Goal: Task Accomplishment & Management: Use online tool/utility

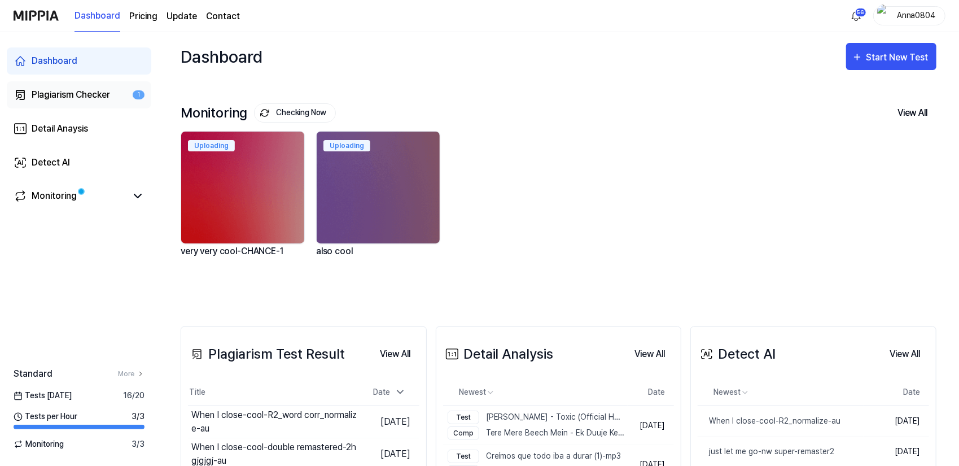
click at [70, 96] on div "Plagiarism Checker" at bounding box center [71, 95] width 78 height 14
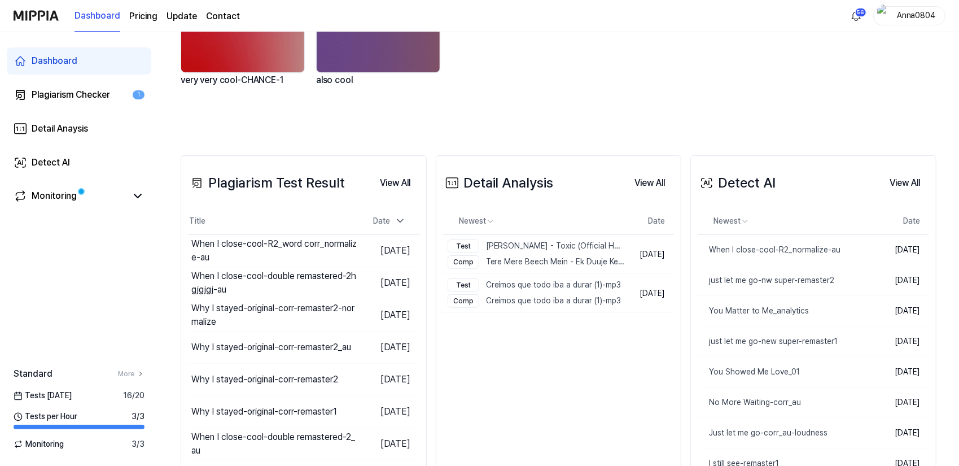
scroll to position [271, 0]
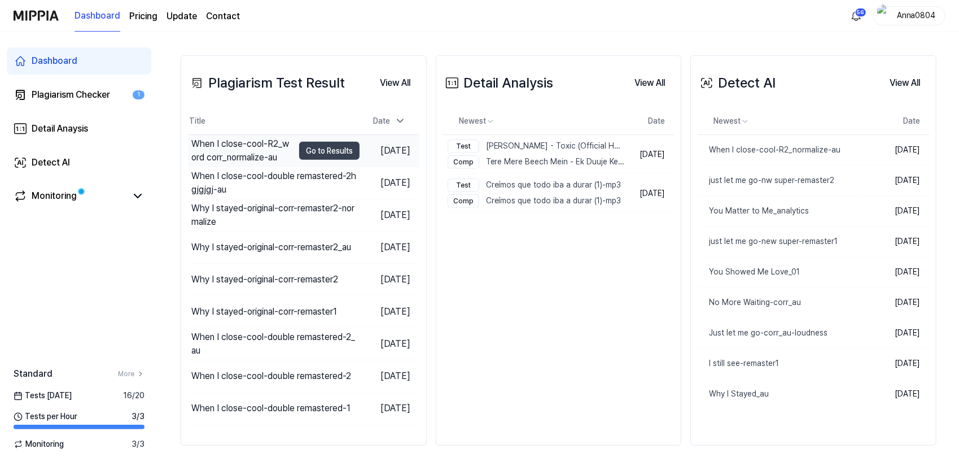
click at [203, 148] on div "When I close-cool-R2_word corr_normalize-au" at bounding box center [242, 150] width 102 height 27
click at [328, 149] on button "Go to Results" at bounding box center [329, 151] width 60 height 18
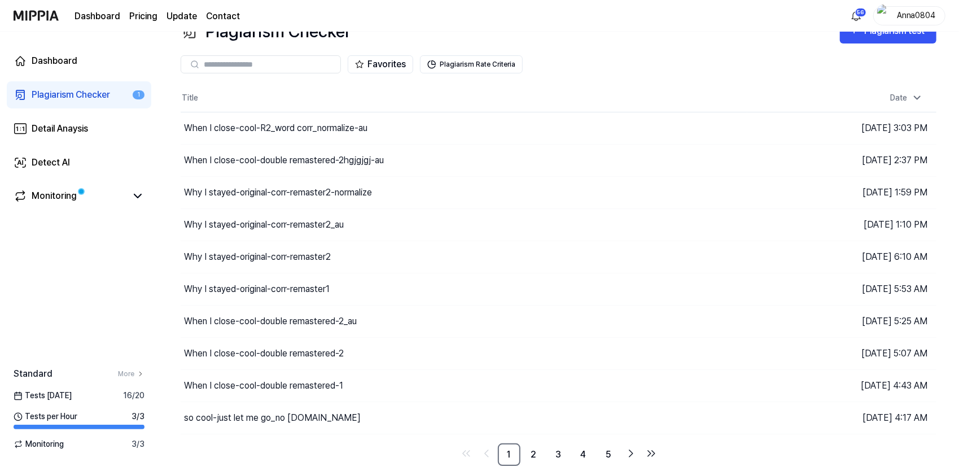
scroll to position [24, 0]
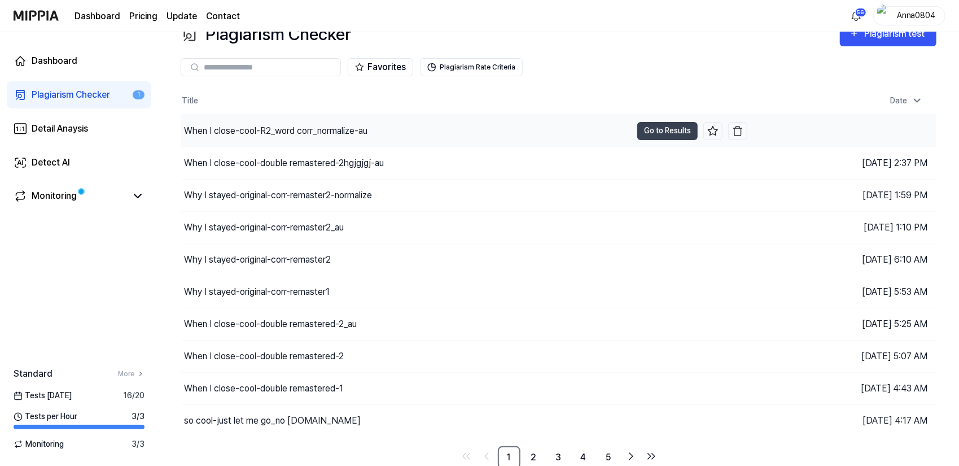
click at [349, 131] on div "When I close-cool-R2_word corr_normalize-au" at bounding box center [275, 131] width 183 height 14
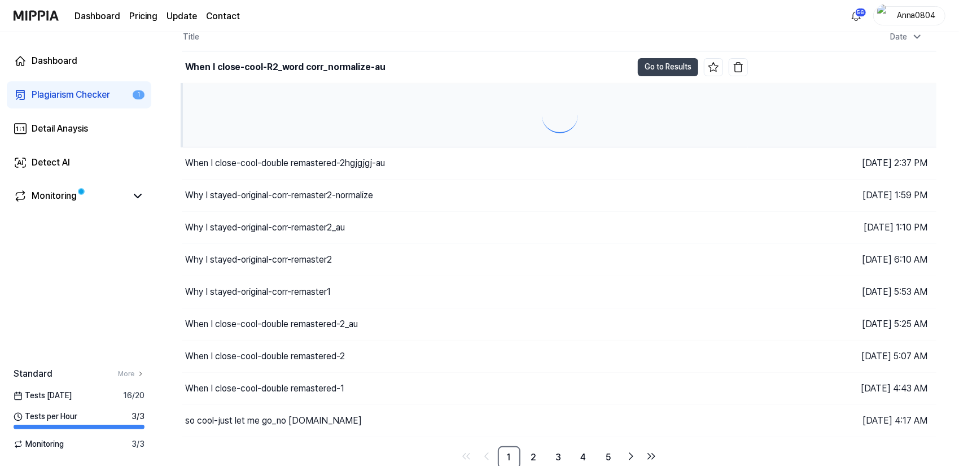
scroll to position [165, 0]
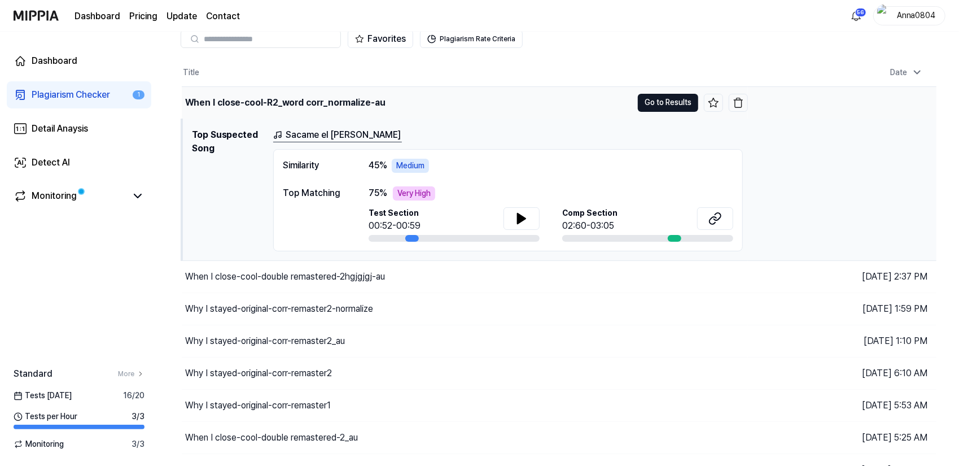
click at [667, 101] on button "Go to Results" at bounding box center [668, 103] width 60 height 18
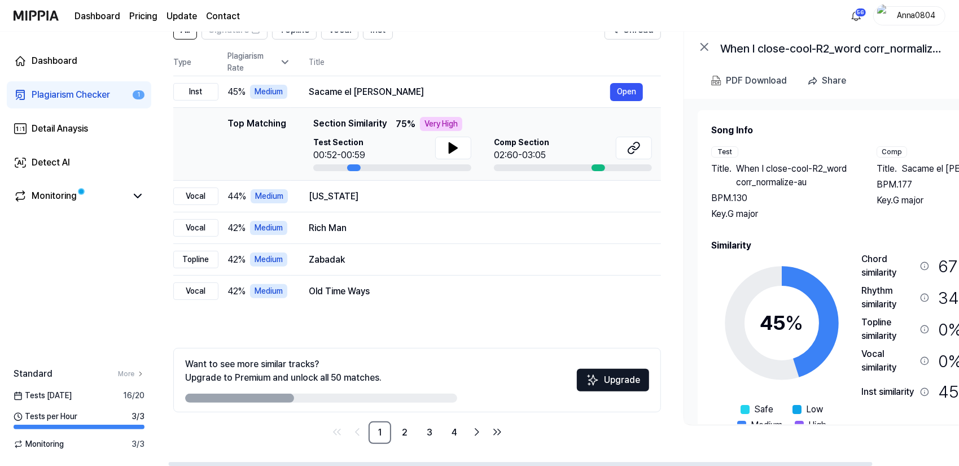
scroll to position [0, 11]
drag, startPoint x: 778, startPoint y: 208, endPoint x: 767, endPoint y: 194, distance: 17.7
click at [767, 194] on div "Title . When I close-cool-R2_word corr_normalize-au BPM. 130 Key. G major" at bounding box center [783, 191] width 143 height 59
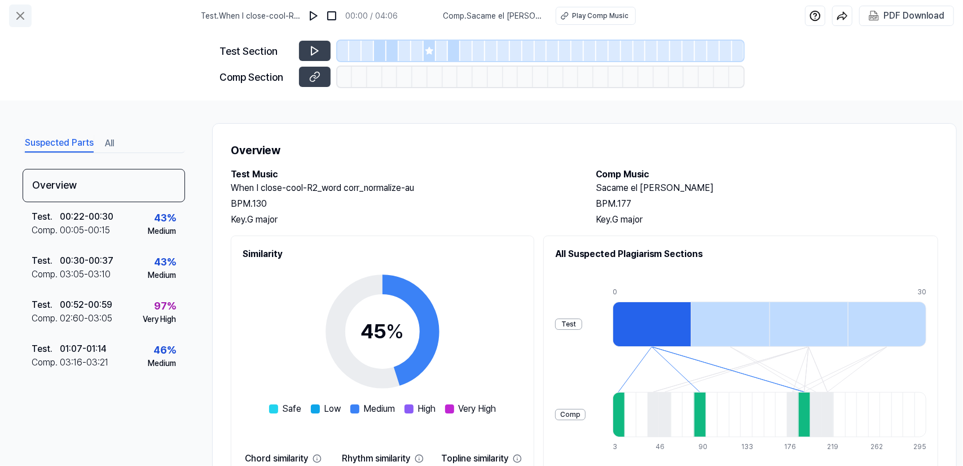
click at [21, 7] on button at bounding box center [20, 16] width 23 height 23
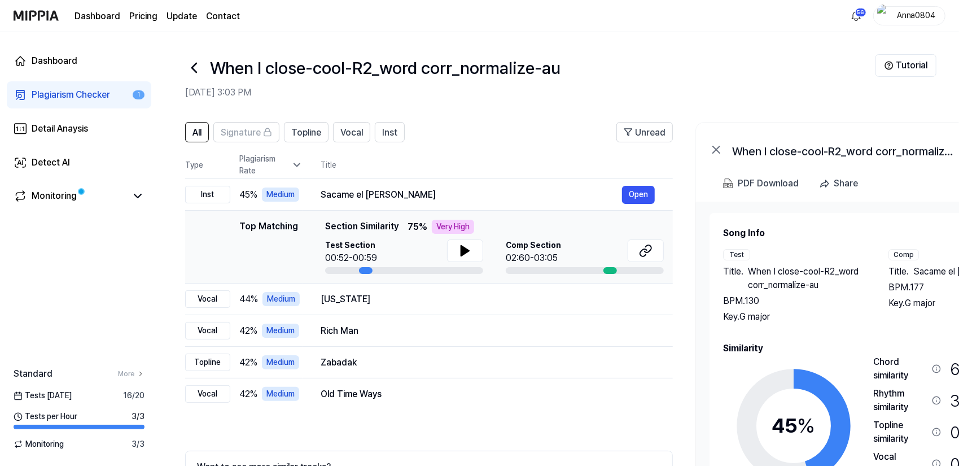
click at [52, 96] on div "Plagiarism Checker" at bounding box center [71, 95] width 78 height 14
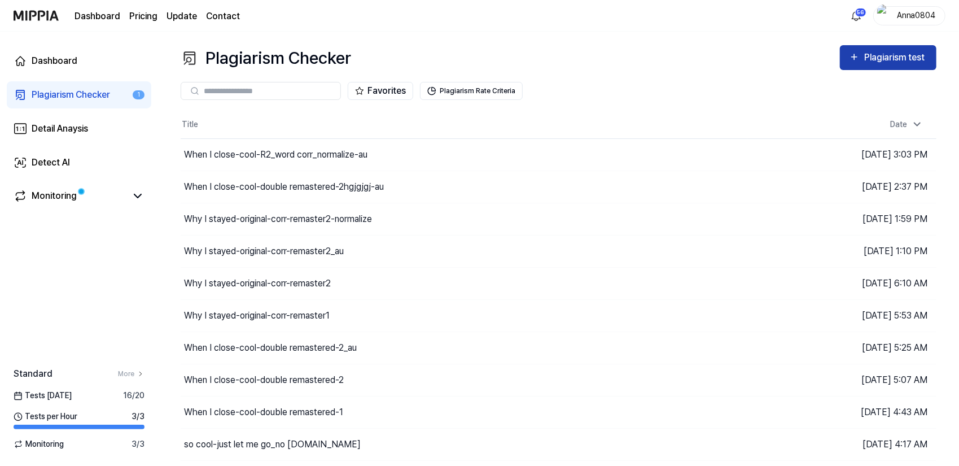
click at [902, 58] on div "Plagiarism test" at bounding box center [895, 57] width 63 height 15
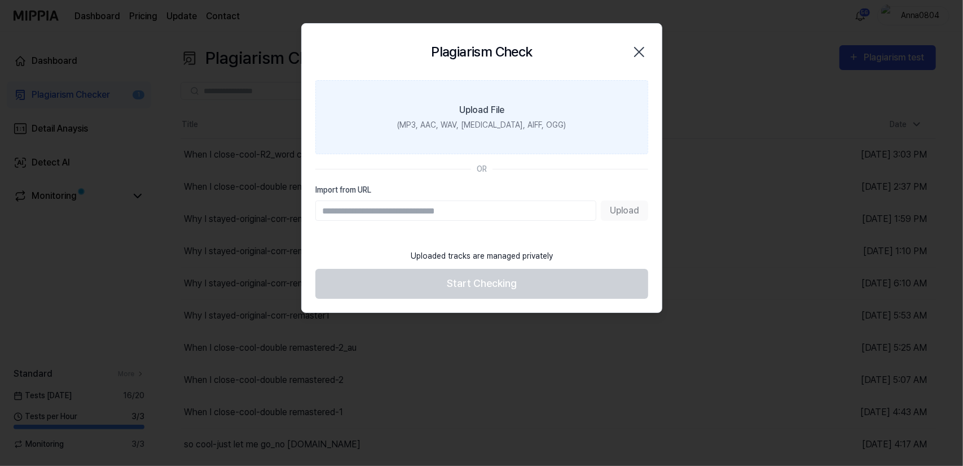
click at [547, 111] on label "Upload File (MP3, AAC, WAV, FLAC, AIFF, OGG)" at bounding box center [481, 117] width 333 height 74
click at [0, 0] on input "Upload File (MP3, AAC, WAV, FLAC, AIFF, OGG)" at bounding box center [0, 0] width 0 height 0
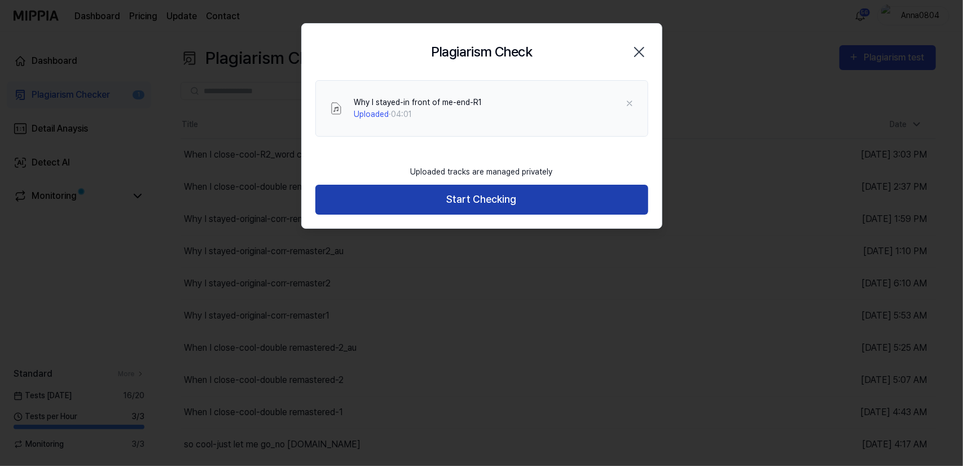
click at [509, 192] on button "Start Checking" at bounding box center [481, 200] width 333 height 30
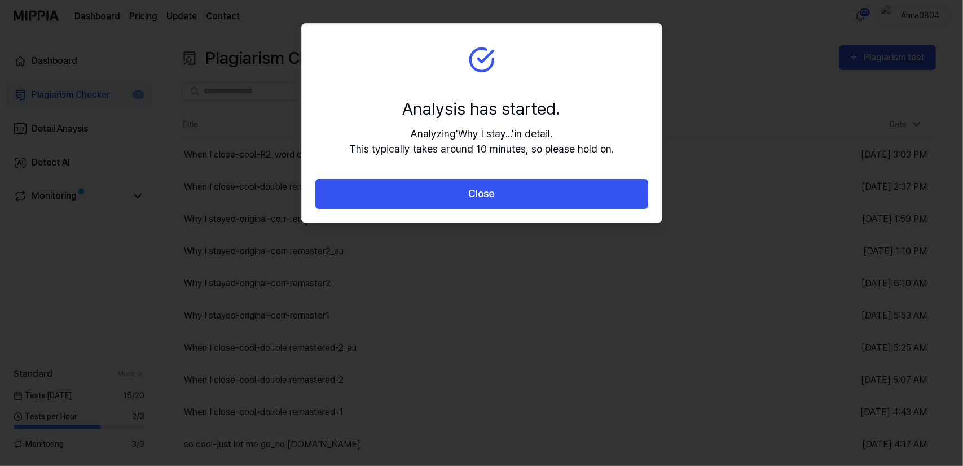
click at [509, 192] on button "Close" at bounding box center [481, 194] width 333 height 30
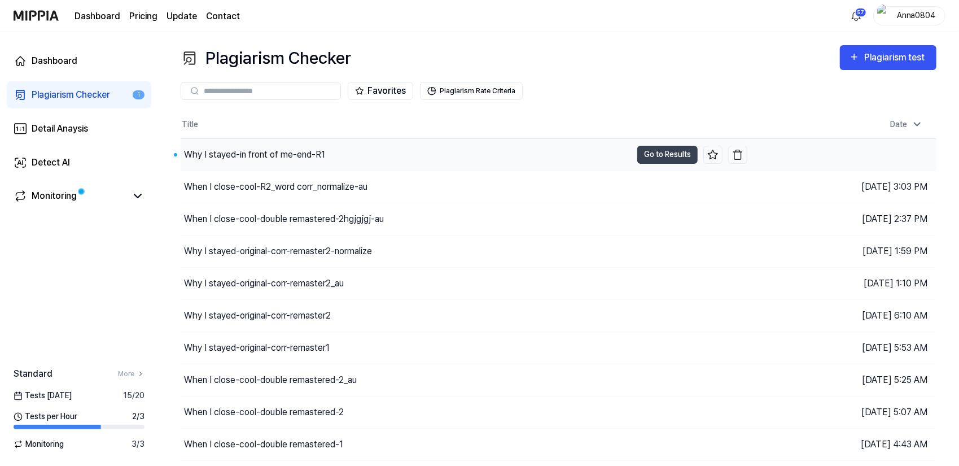
click at [310, 156] on div "Why I stayed-in front of me-end-R1" at bounding box center [254, 155] width 141 height 14
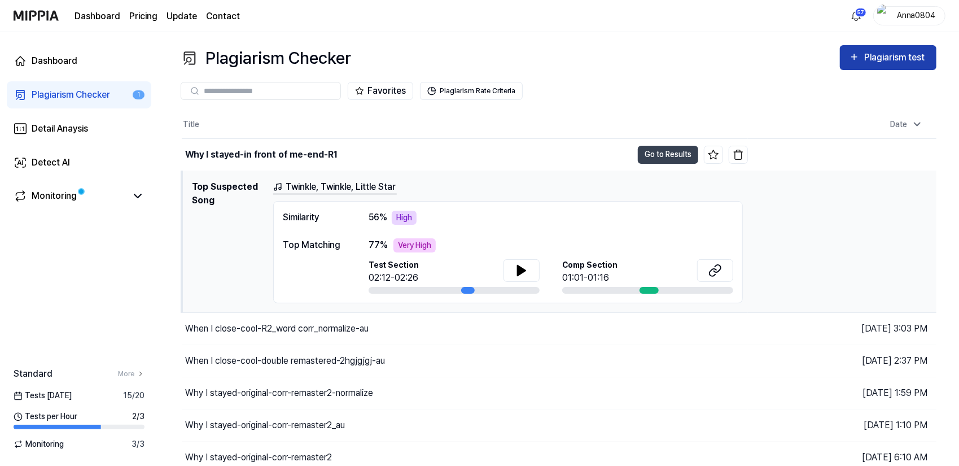
click at [850, 56] on icon "button" at bounding box center [854, 57] width 11 height 14
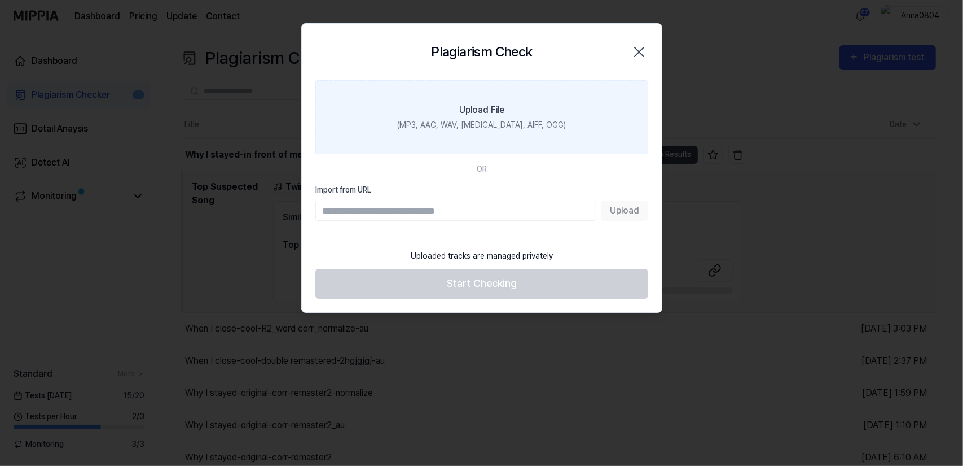
click at [543, 119] on div "(MP3, AAC, WAV, FLAC, AIFF, OGG)" at bounding box center [481, 125] width 169 height 12
click at [0, 0] on input "Upload File (MP3, AAC, WAV, FLAC, AIFF, OGG)" at bounding box center [0, 0] width 0 height 0
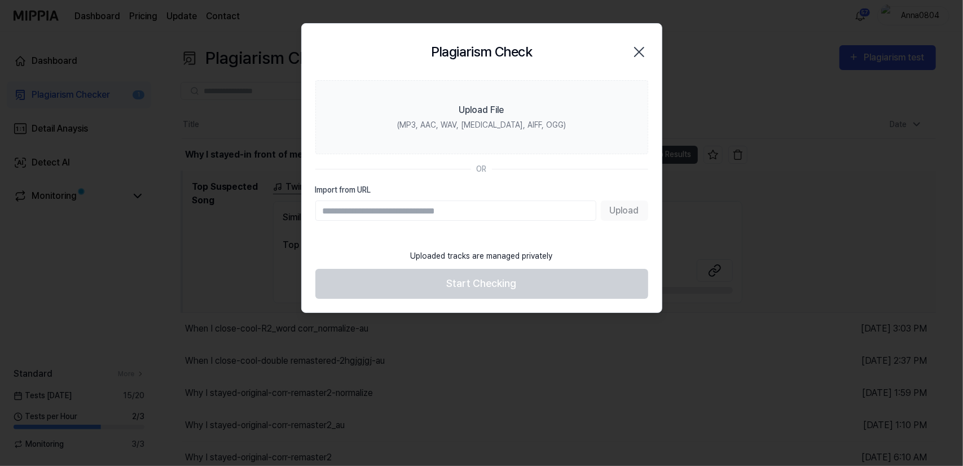
click at [645, 43] on icon "button" at bounding box center [639, 52] width 18 height 18
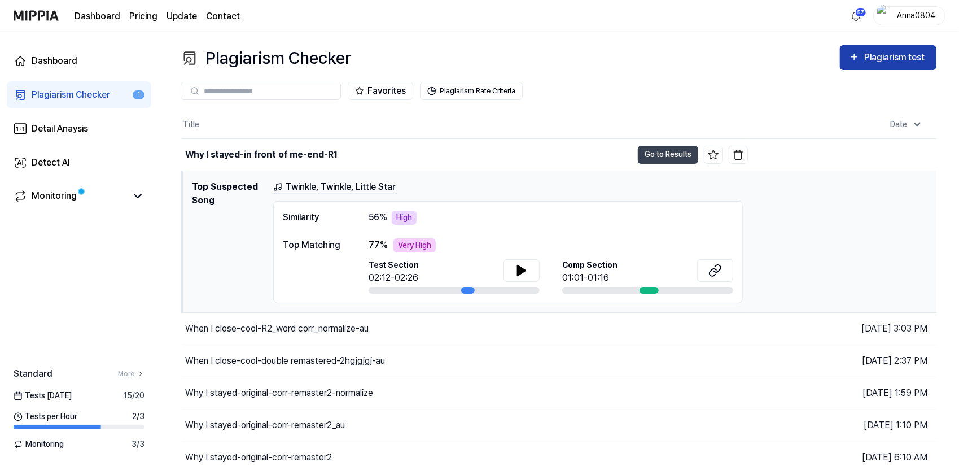
click at [887, 61] on div "Plagiarism test" at bounding box center [895, 57] width 63 height 15
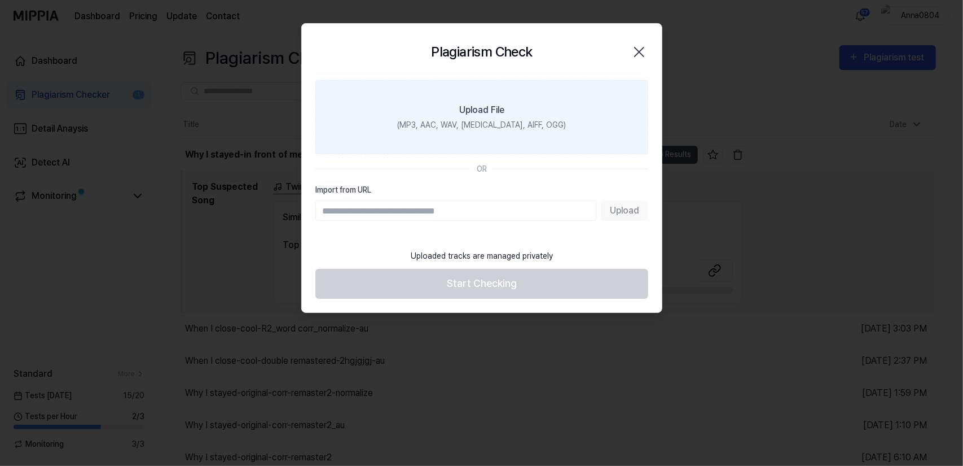
click at [521, 104] on label "Upload File (MP3, AAC, WAV, FLAC, AIFF, OGG)" at bounding box center [481, 117] width 333 height 74
click at [0, 0] on input "Upload File (MP3, AAC, WAV, FLAC, AIFF, OGG)" at bounding box center [0, 0] width 0 height 0
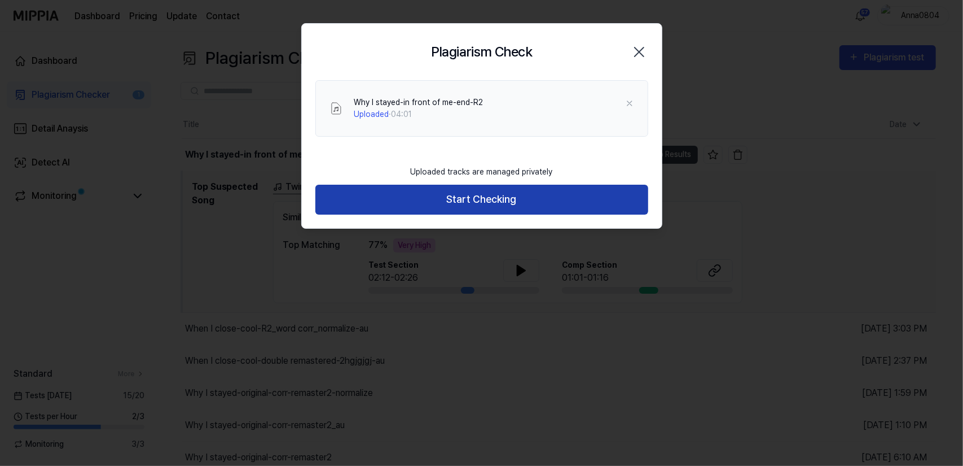
click at [434, 199] on button "Start Checking" at bounding box center [481, 200] width 333 height 30
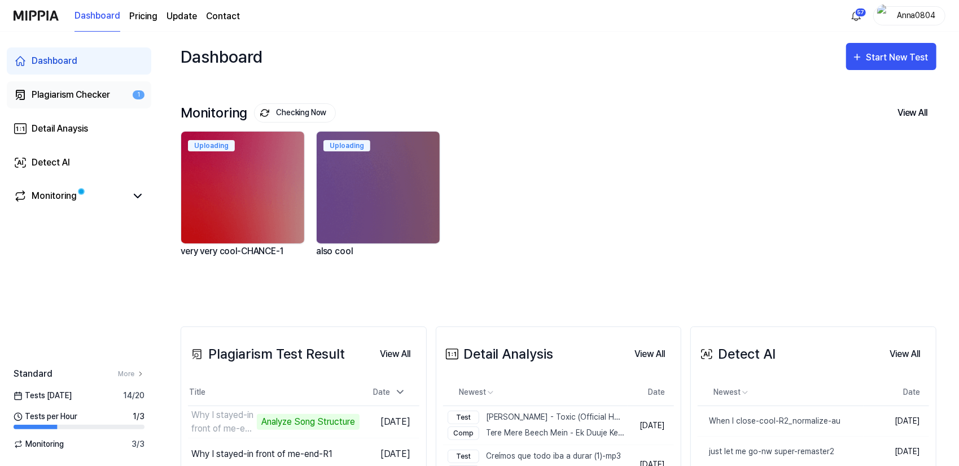
click at [48, 91] on div "Plagiarism Checker" at bounding box center [71, 95] width 78 height 14
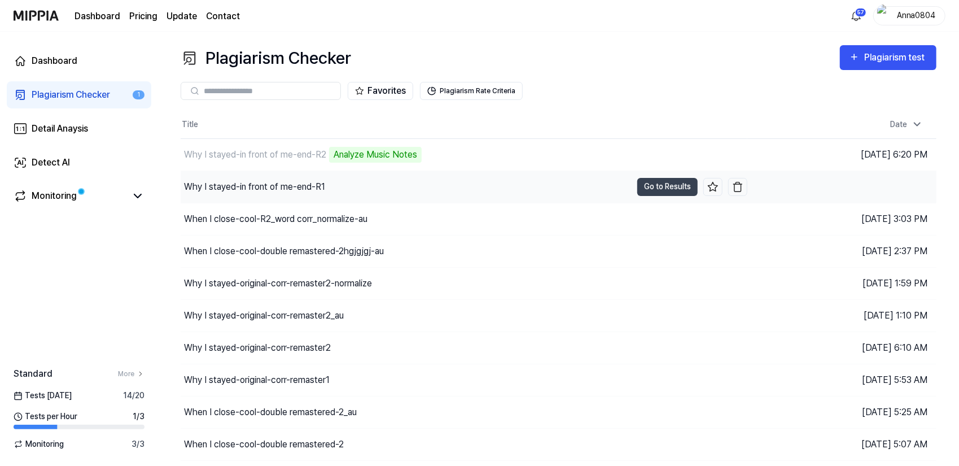
click at [250, 186] on div "Why I stayed-in front of me-end-R1" at bounding box center [254, 187] width 141 height 14
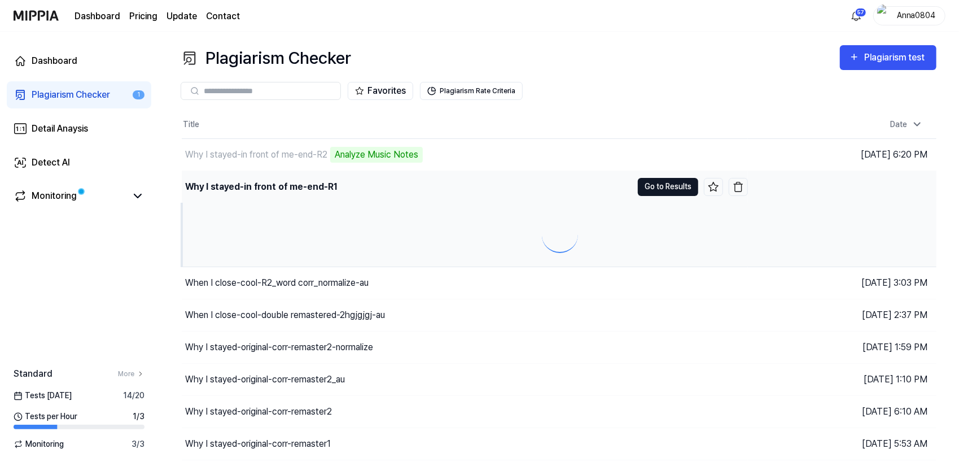
click at [662, 188] on button "Go to Results" at bounding box center [668, 187] width 60 height 18
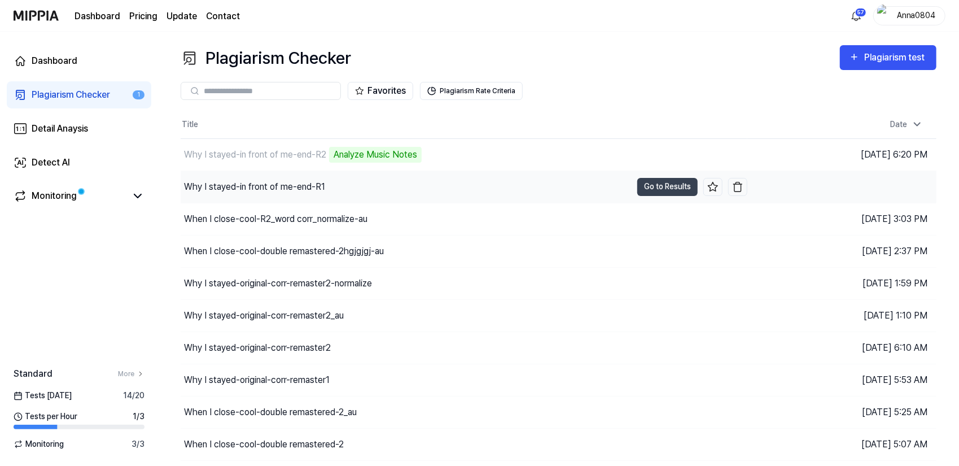
click at [314, 189] on div "Why I stayed-in front of me-end-R1" at bounding box center [254, 187] width 141 height 14
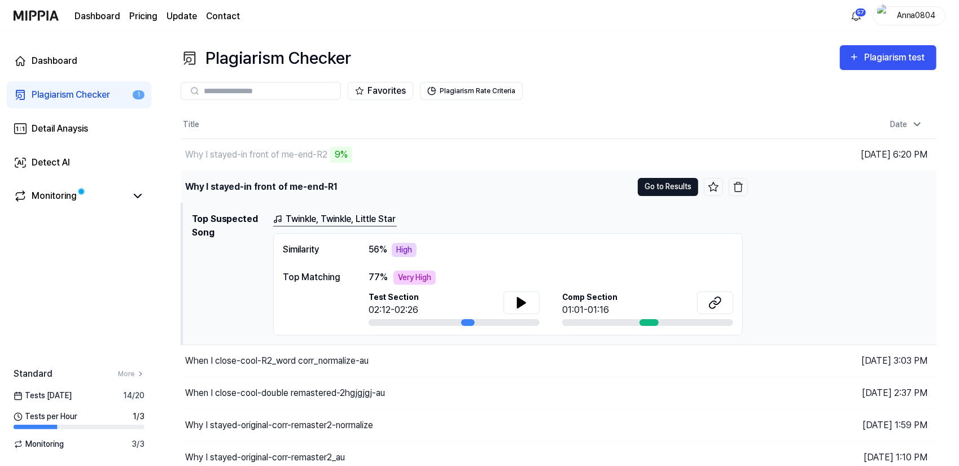
click at [653, 187] on button "Go to Results" at bounding box center [668, 187] width 60 height 18
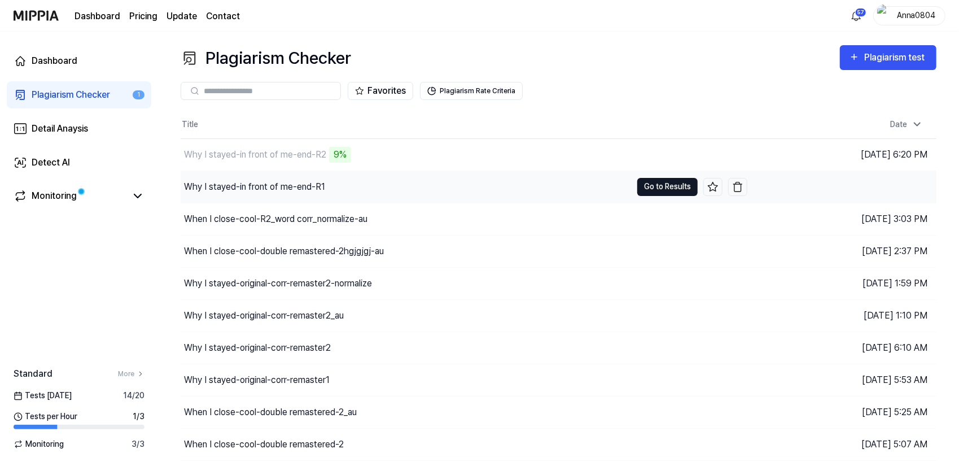
click at [653, 187] on button "Go to Results" at bounding box center [667, 187] width 60 height 18
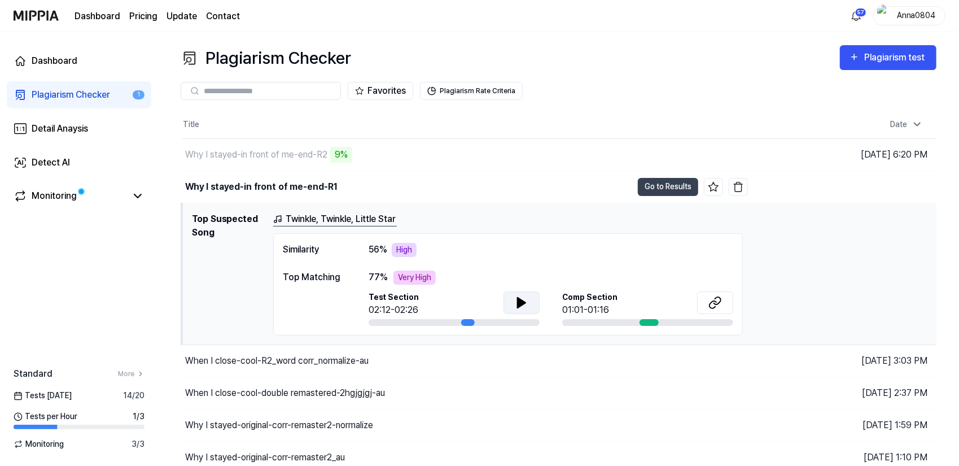
click at [521, 302] on icon at bounding box center [521, 302] width 8 height 10
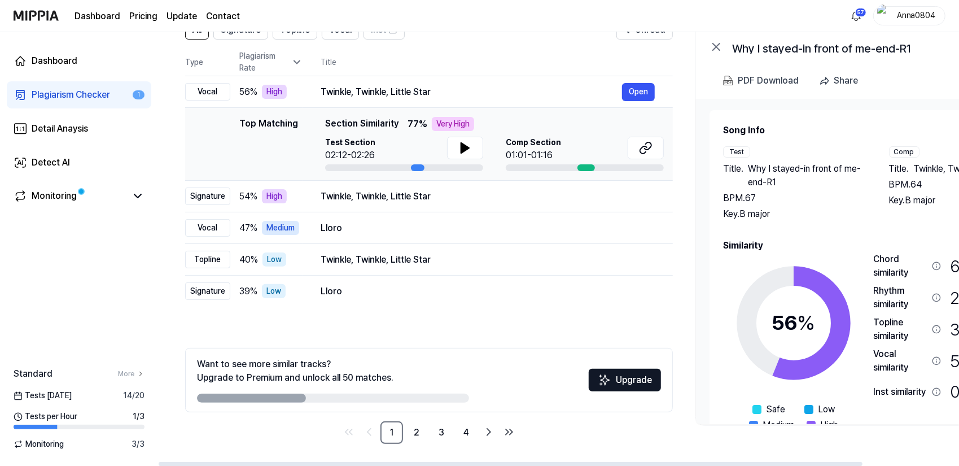
drag, startPoint x: 802, startPoint y: 247, endPoint x: 846, endPoint y: 246, distance: 44.0
click at [846, 246] on h2 "Similarity" at bounding box center [877, 246] width 309 height 14
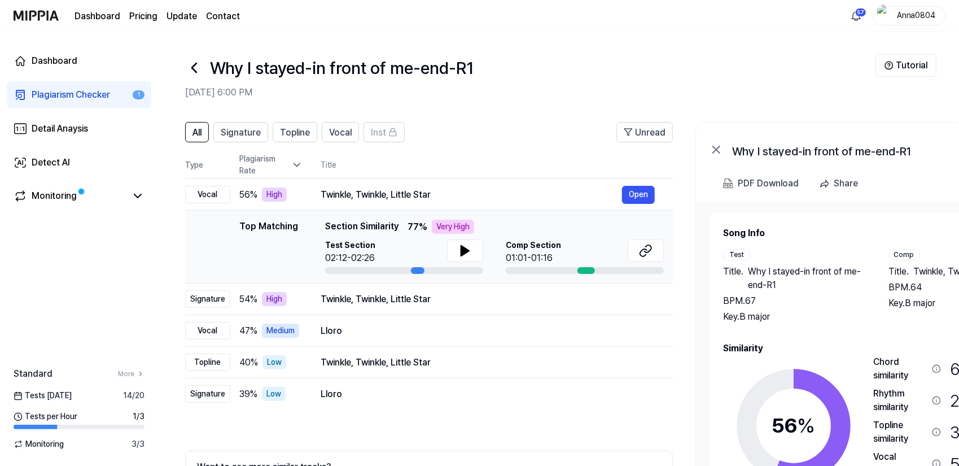
click at [68, 93] on div "Plagiarism Checker" at bounding box center [71, 95] width 78 height 14
click at [68, 96] on div "Plagiarism Checker" at bounding box center [71, 95] width 78 height 14
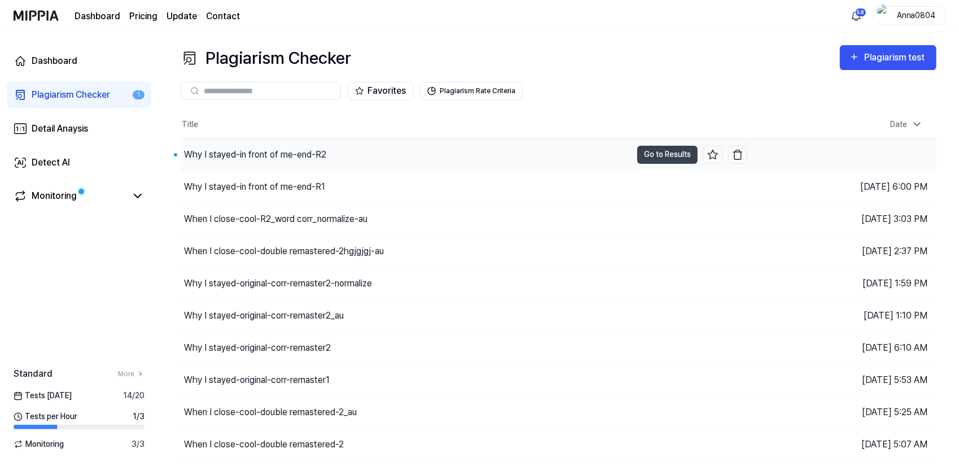
click at [339, 157] on div "Why I stayed-in front of me-end-R2" at bounding box center [406, 155] width 451 height 32
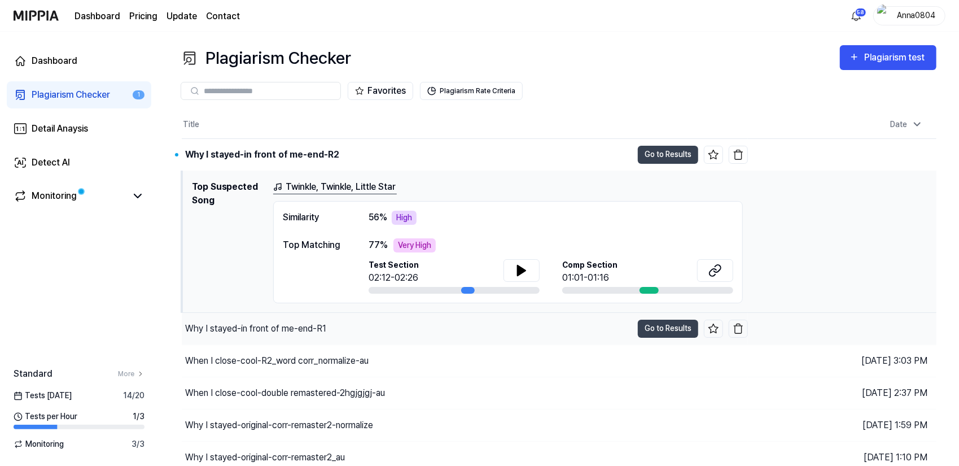
click at [342, 321] on div "Why I stayed-in front of me-end-R1" at bounding box center [407, 329] width 450 height 32
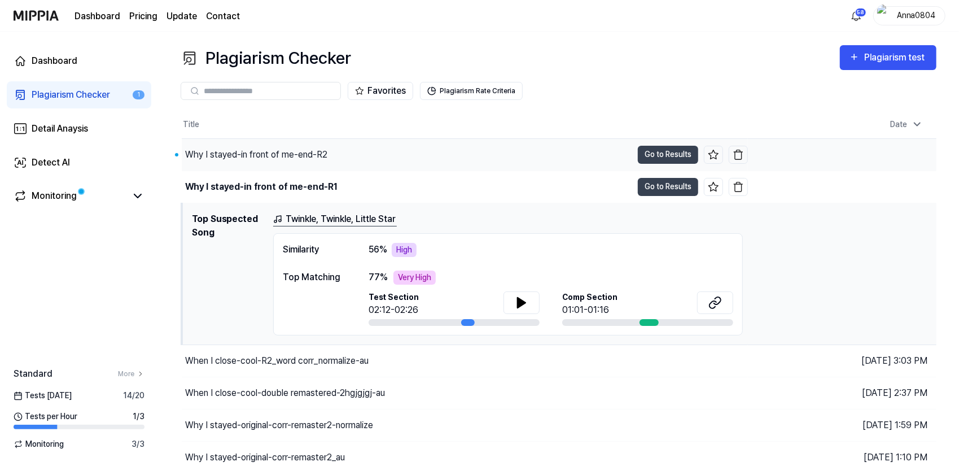
click at [317, 156] on div "Why I stayed-in front of me-end-R2" at bounding box center [256, 155] width 142 height 14
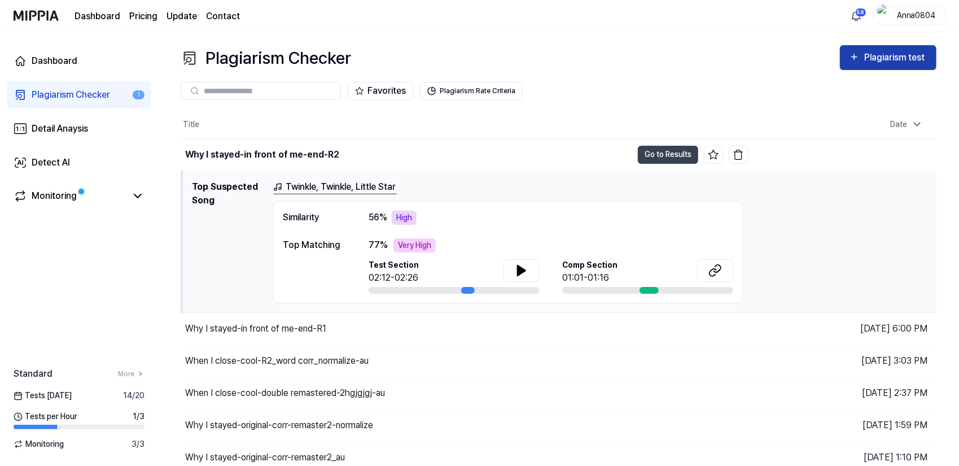
click at [909, 55] on div "Plagiarism test" at bounding box center [895, 57] width 63 height 15
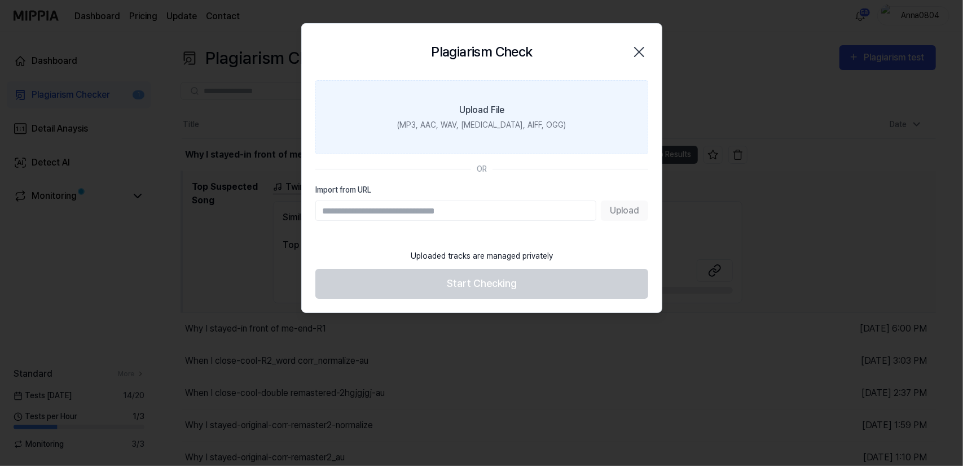
click at [547, 118] on label "Upload File (MP3, AAC, WAV, FLAC, AIFF, OGG)" at bounding box center [481, 117] width 333 height 74
click at [0, 0] on input "Upload File (MP3, AAC, WAV, FLAC, AIFF, OGG)" at bounding box center [0, 0] width 0 height 0
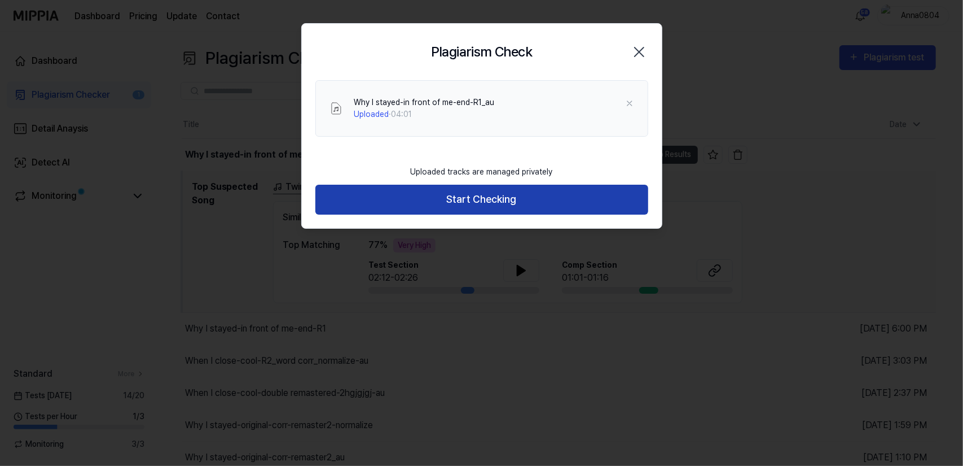
click at [465, 206] on button "Start Checking" at bounding box center [481, 200] width 333 height 30
click at [469, 198] on button "Start Checking" at bounding box center [481, 200] width 333 height 30
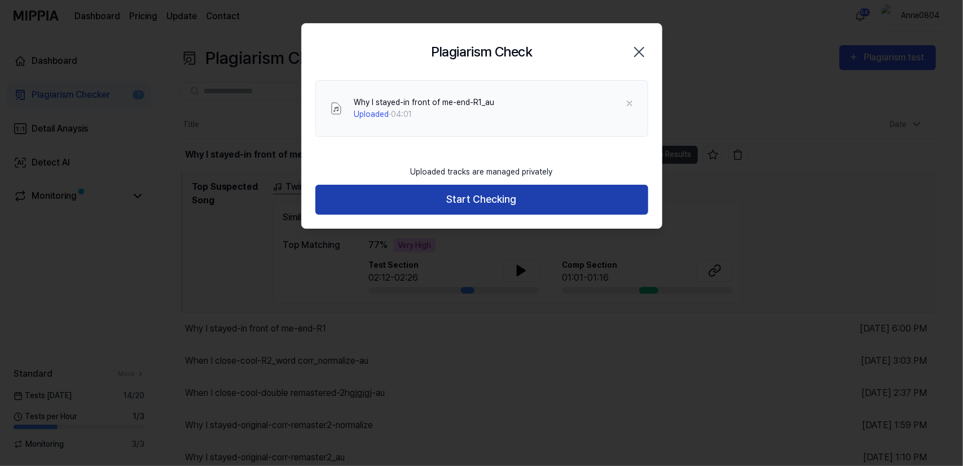
click at [469, 198] on button "Start Checking" at bounding box center [481, 200] width 333 height 30
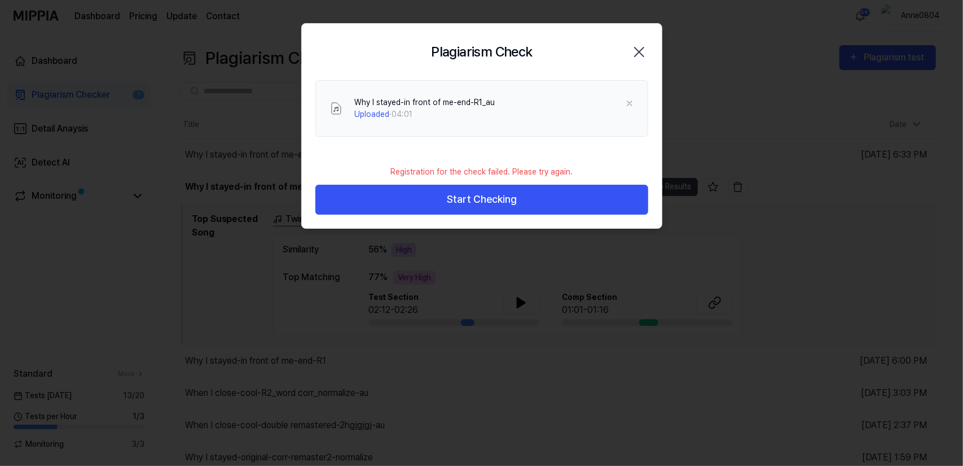
click at [638, 51] on icon "button" at bounding box center [639, 52] width 18 height 18
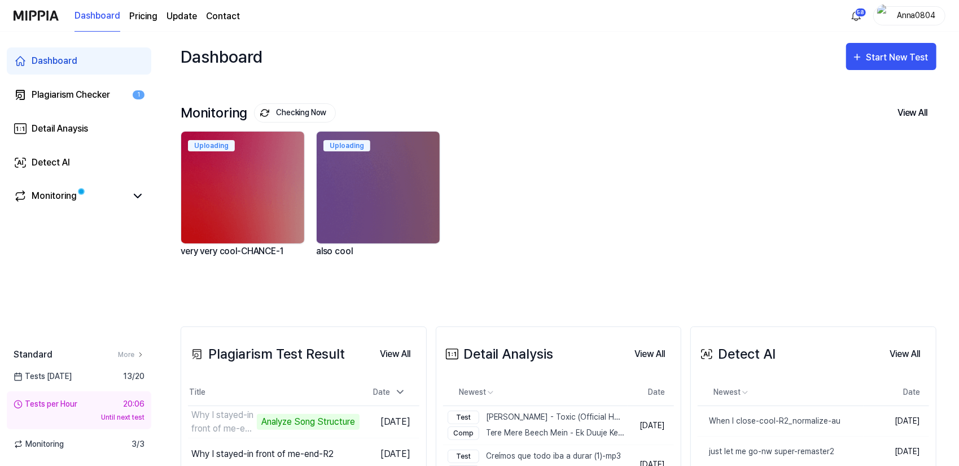
click at [85, 96] on div "Plagiarism Checker" at bounding box center [71, 95] width 78 height 14
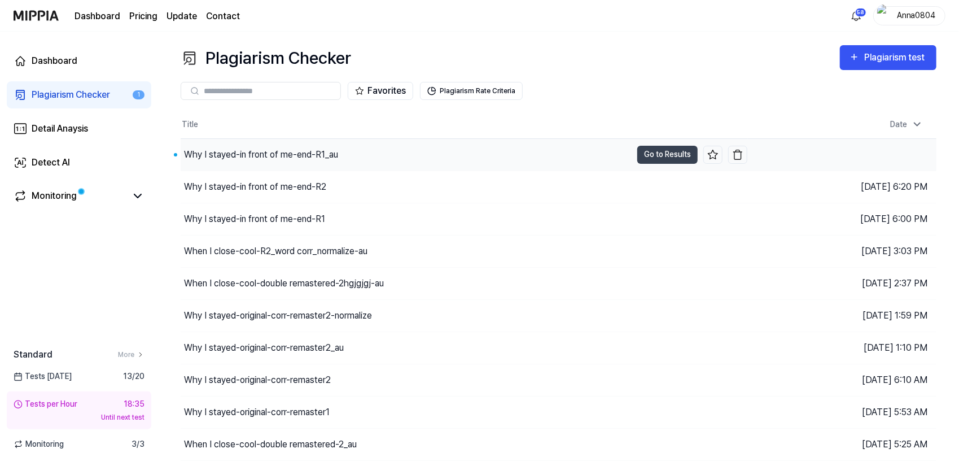
click at [246, 159] on div "Why I stayed-in front of me-end-R1_au" at bounding box center [261, 155] width 154 height 14
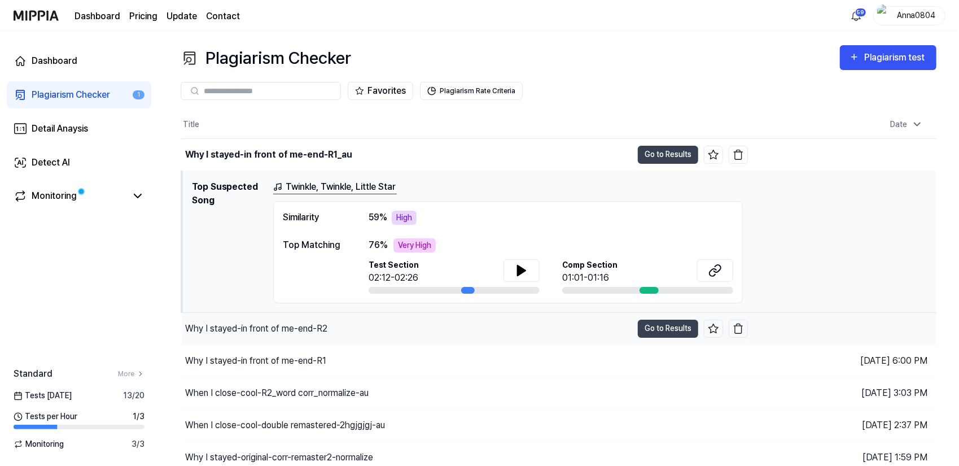
click at [276, 330] on div "Why I stayed-in front of me-end-R2" at bounding box center [256, 329] width 142 height 14
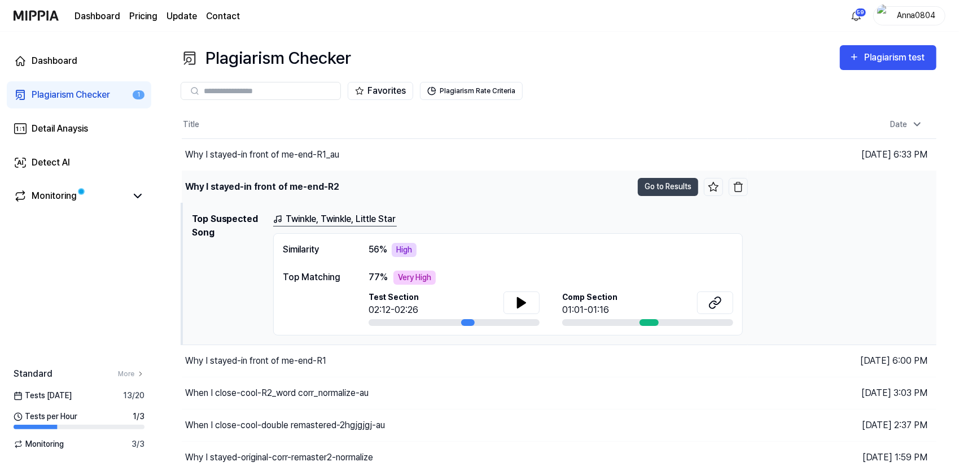
click at [273, 187] on div "Why I stayed-in front of me-end-R2" at bounding box center [262, 187] width 154 height 14
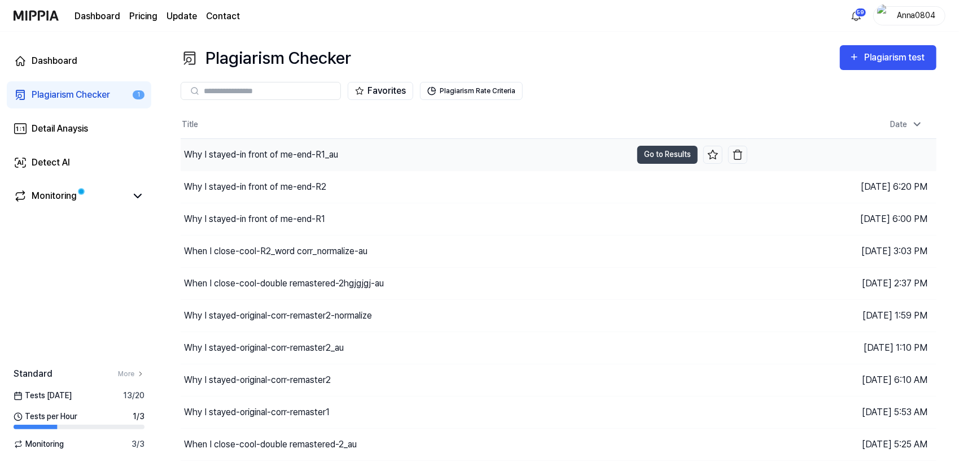
click at [260, 157] on div "Why I stayed-in front of me-end-R1_au" at bounding box center [261, 155] width 154 height 14
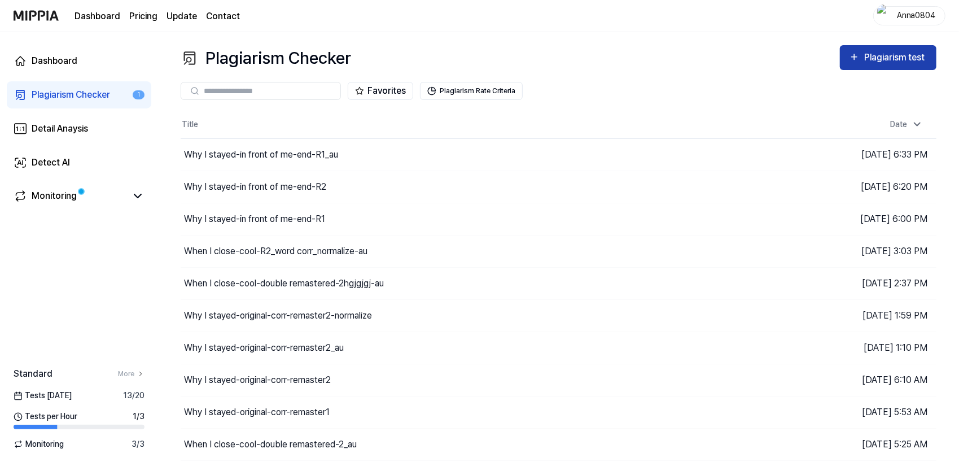
drag, startPoint x: 0, startPoint y: 0, endPoint x: 865, endPoint y: 62, distance: 867.2
click at [865, 62] on div "Plagiarism test" at bounding box center [895, 57] width 63 height 15
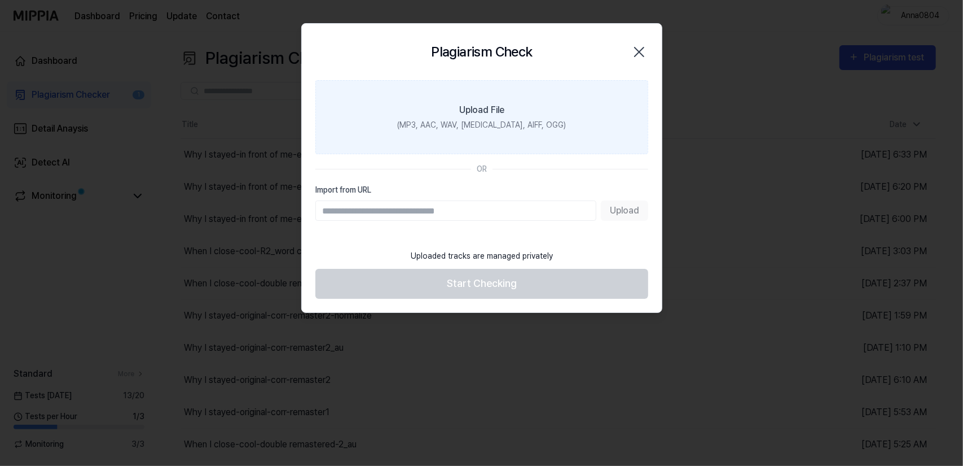
click at [541, 96] on label "Upload File (MP3, AAC, WAV, [MEDICAL_DATA], AIFF, OGG)" at bounding box center [481, 117] width 333 height 74
click at [0, 0] on input "Upload File (MP3, AAC, WAV, [MEDICAL_DATA], AIFF, OGG)" at bounding box center [0, 0] width 0 height 0
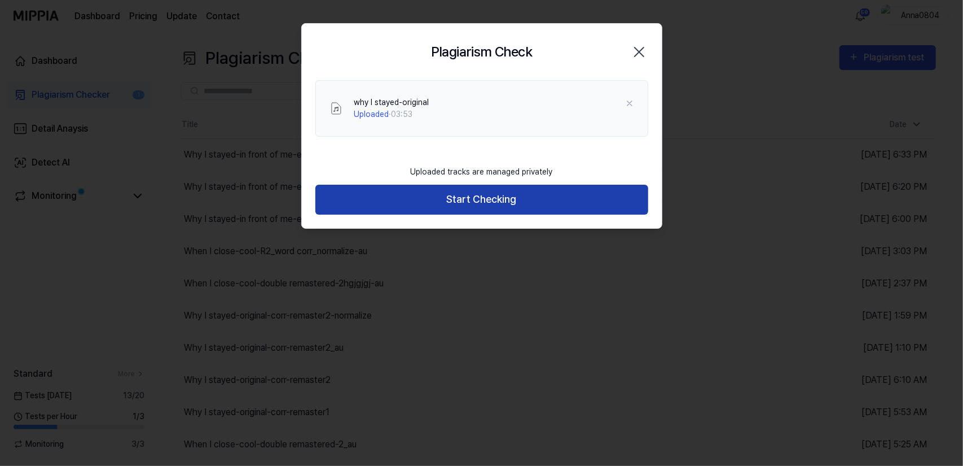
click at [420, 199] on button "Start Checking" at bounding box center [481, 200] width 333 height 30
click at [420, 198] on button "Start Checking" at bounding box center [481, 200] width 333 height 30
click at [490, 203] on button "Start Checking" at bounding box center [481, 200] width 333 height 30
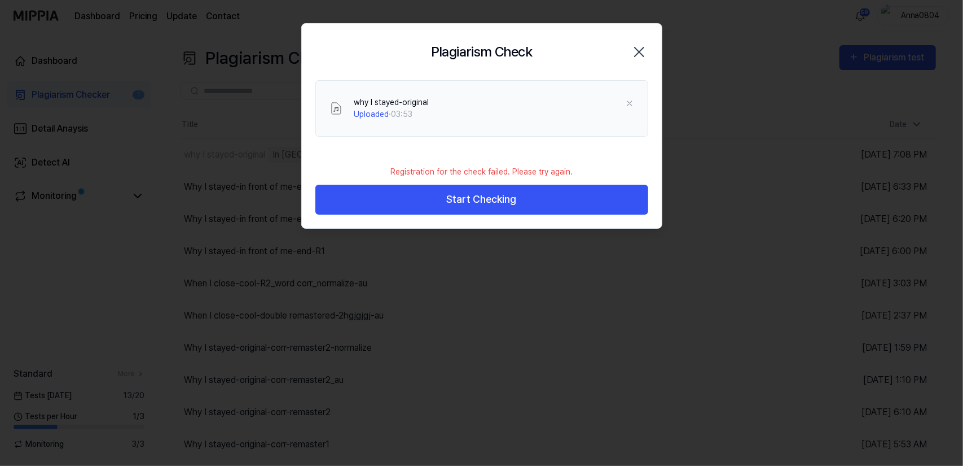
click at [635, 59] on icon "button" at bounding box center [639, 52] width 18 height 18
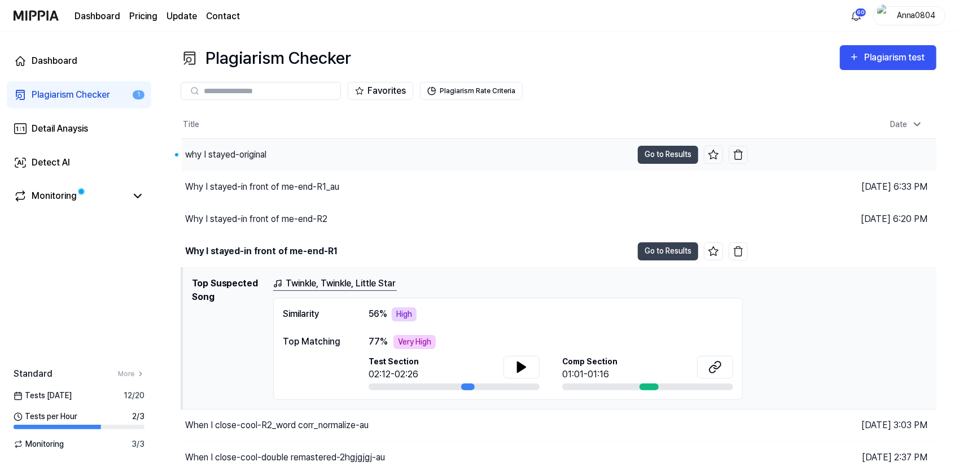
click at [239, 154] on div "why I stayed-original" at bounding box center [225, 155] width 81 height 14
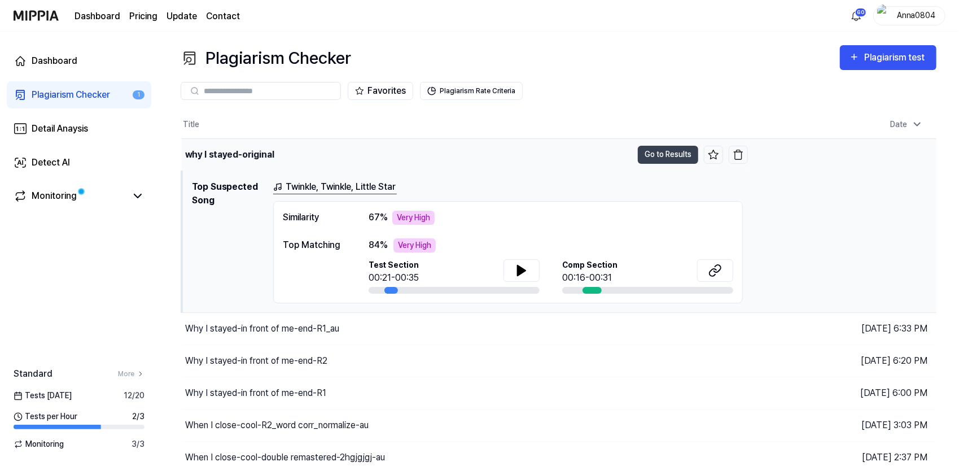
click at [265, 154] on div "why I stayed-original" at bounding box center [229, 155] width 89 height 14
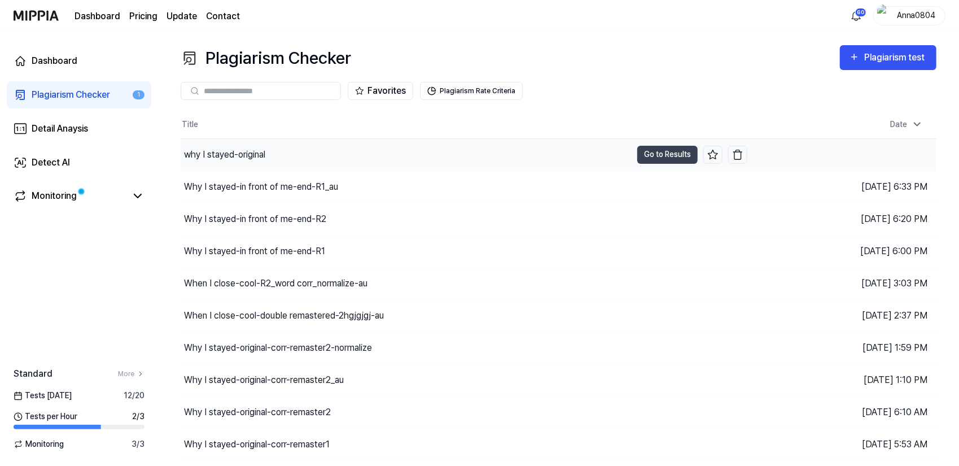
click at [265, 154] on div "why I stayed-original" at bounding box center [224, 155] width 81 height 14
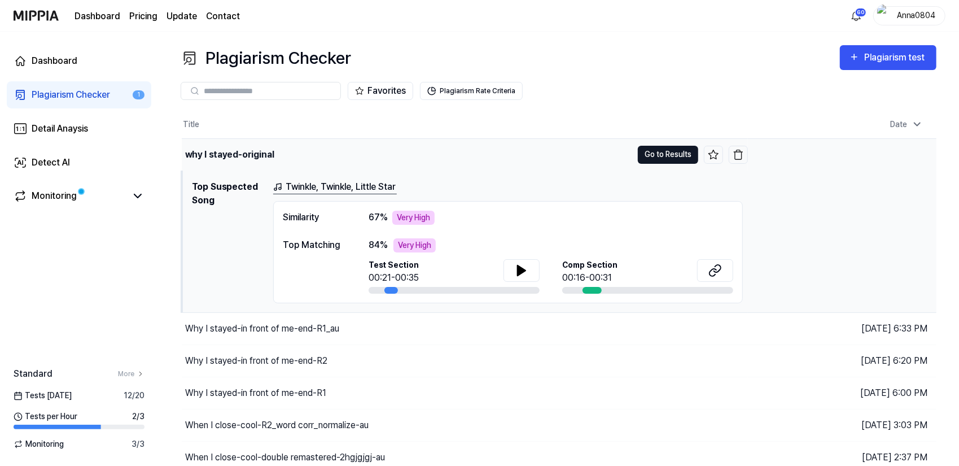
click at [653, 156] on button "Go to Results" at bounding box center [668, 155] width 60 height 18
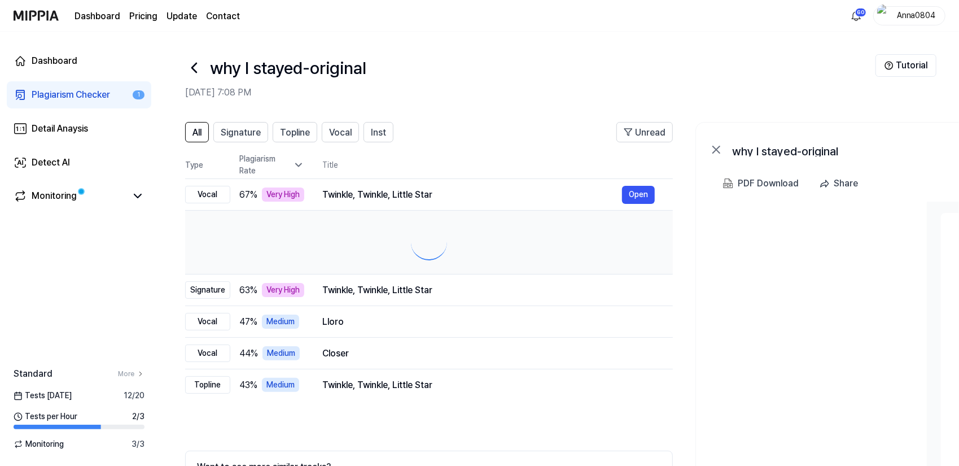
click at [653, 156] on th "Title" at bounding box center [497, 164] width 350 height 27
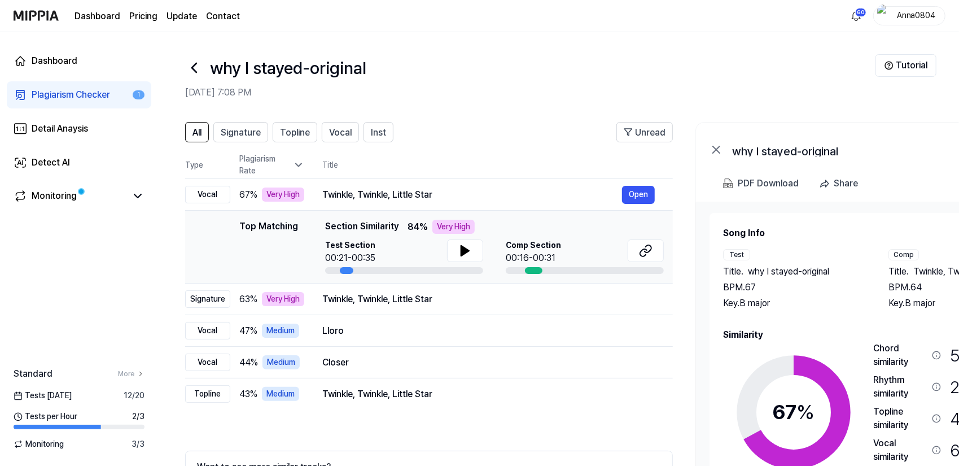
click at [32, 101] on div "Plagiarism Checker" at bounding box center [71, 95] width 78 height 14
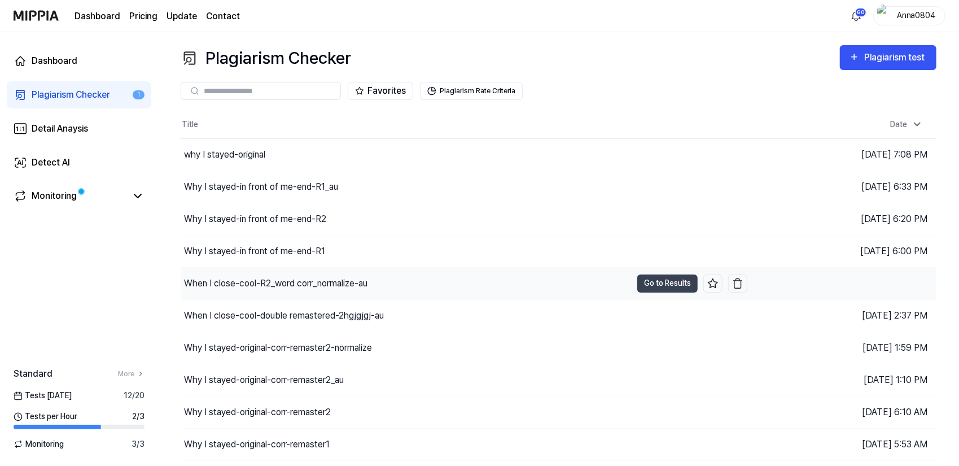
click at [248, 280] on div "When I close-cool-R2_word corr_normalize-au" at bounding box center [275, 283] width 183 height 14
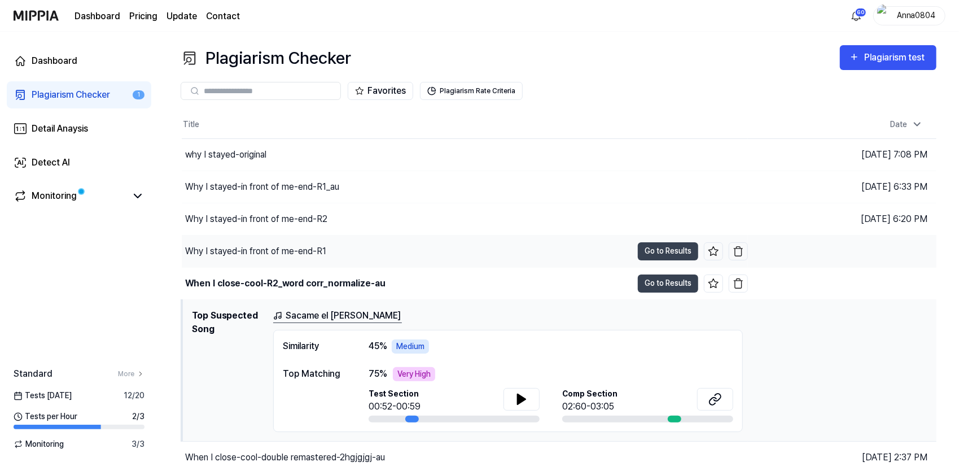
click at [277, 250] on div "Why I stayed-in front of me-end-R1" at bounding box center [255, 251] width 141 height 14
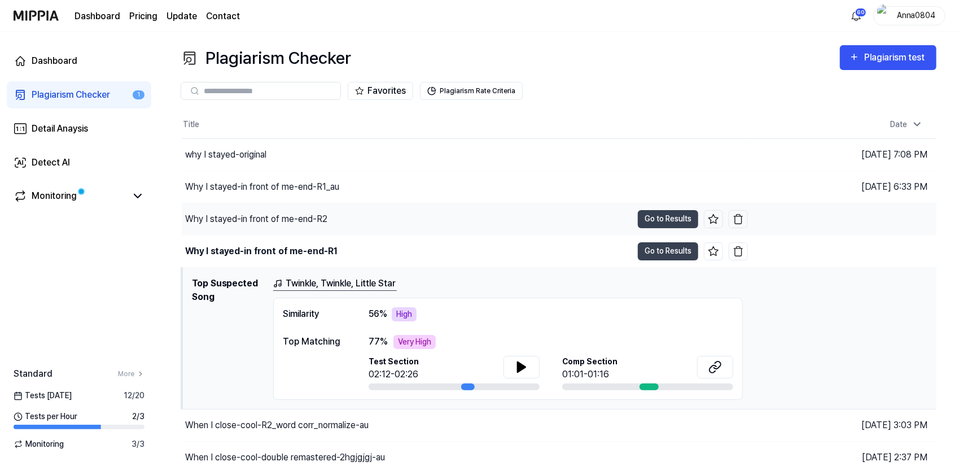
click at [270, 216] on div "Why I stayed-in front of me-end-R2" at bounding box center [256, 219] width 142 height 14
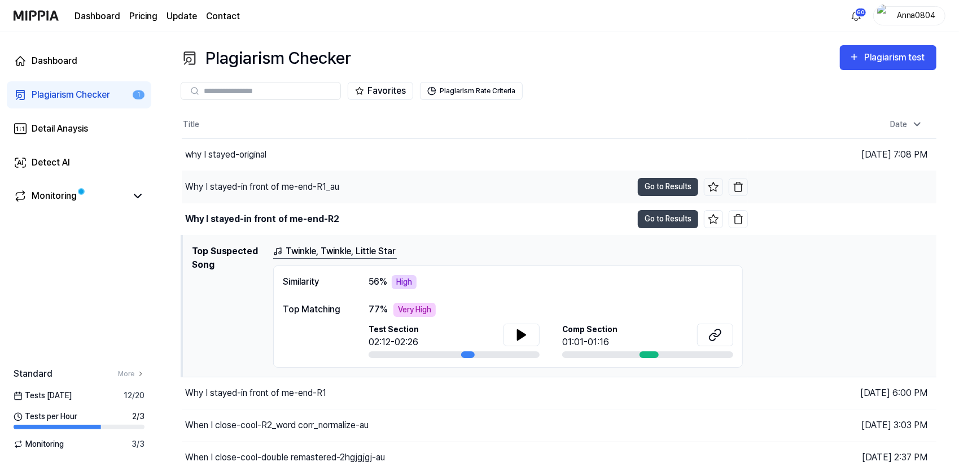
click at [271, 185] on div "Why I stayed-in front of me-end-R1_au" at bounding box center [262, 187] width 154 height 14
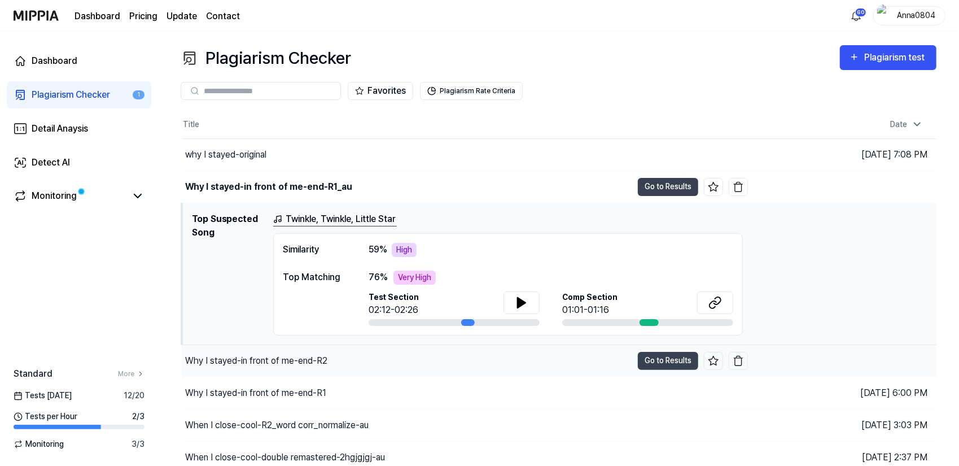
click at [302, 352] on div "Why I stayed-in front of me-end-R2" at bounding box center [407, 361] width 450 height 32
